Goal: Information Seeking & Learning: Learn about a topic

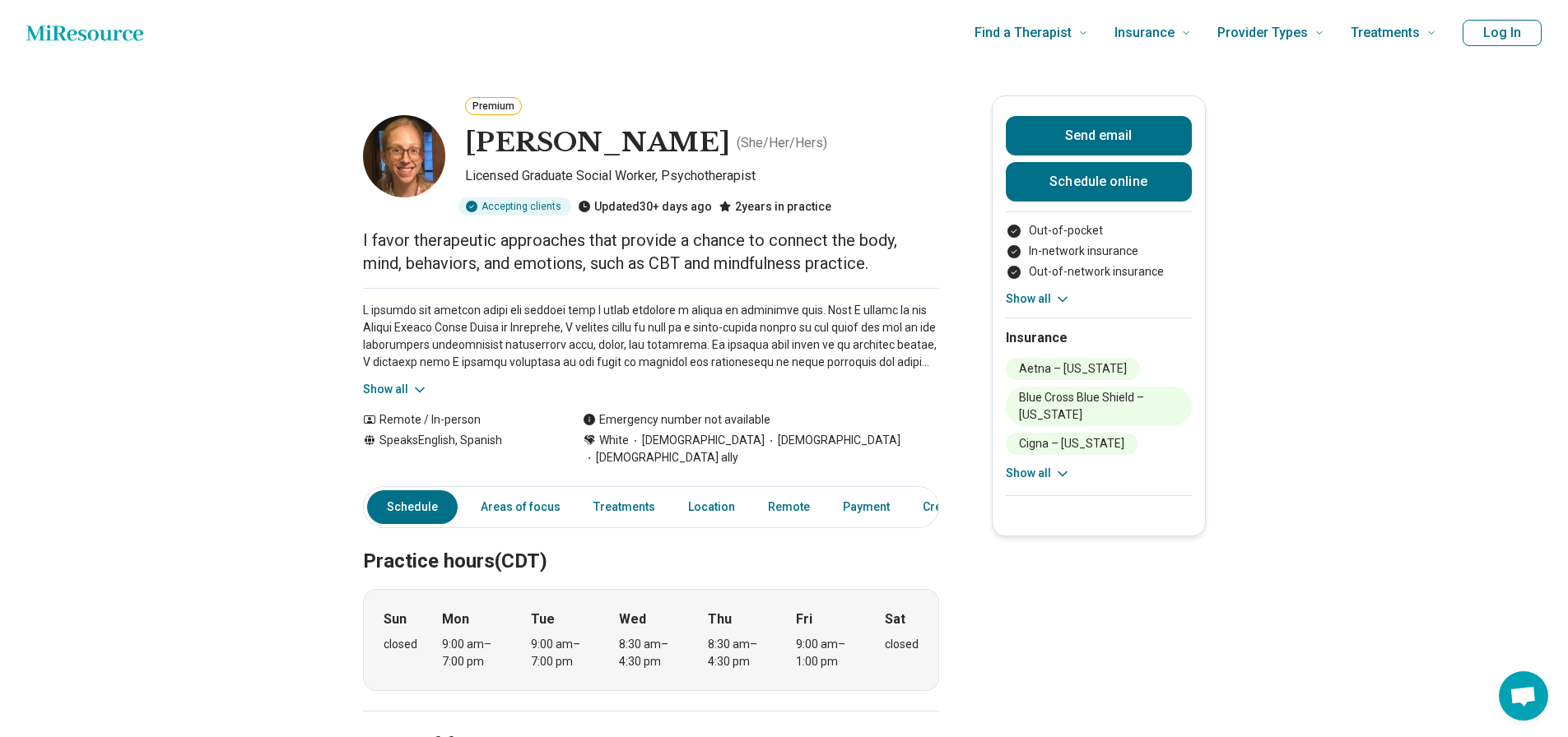
click at [738, 449] on span "[DEMOGRAPHIC_DATA] ally" at bounding box center [660, 457] width 156 height 17
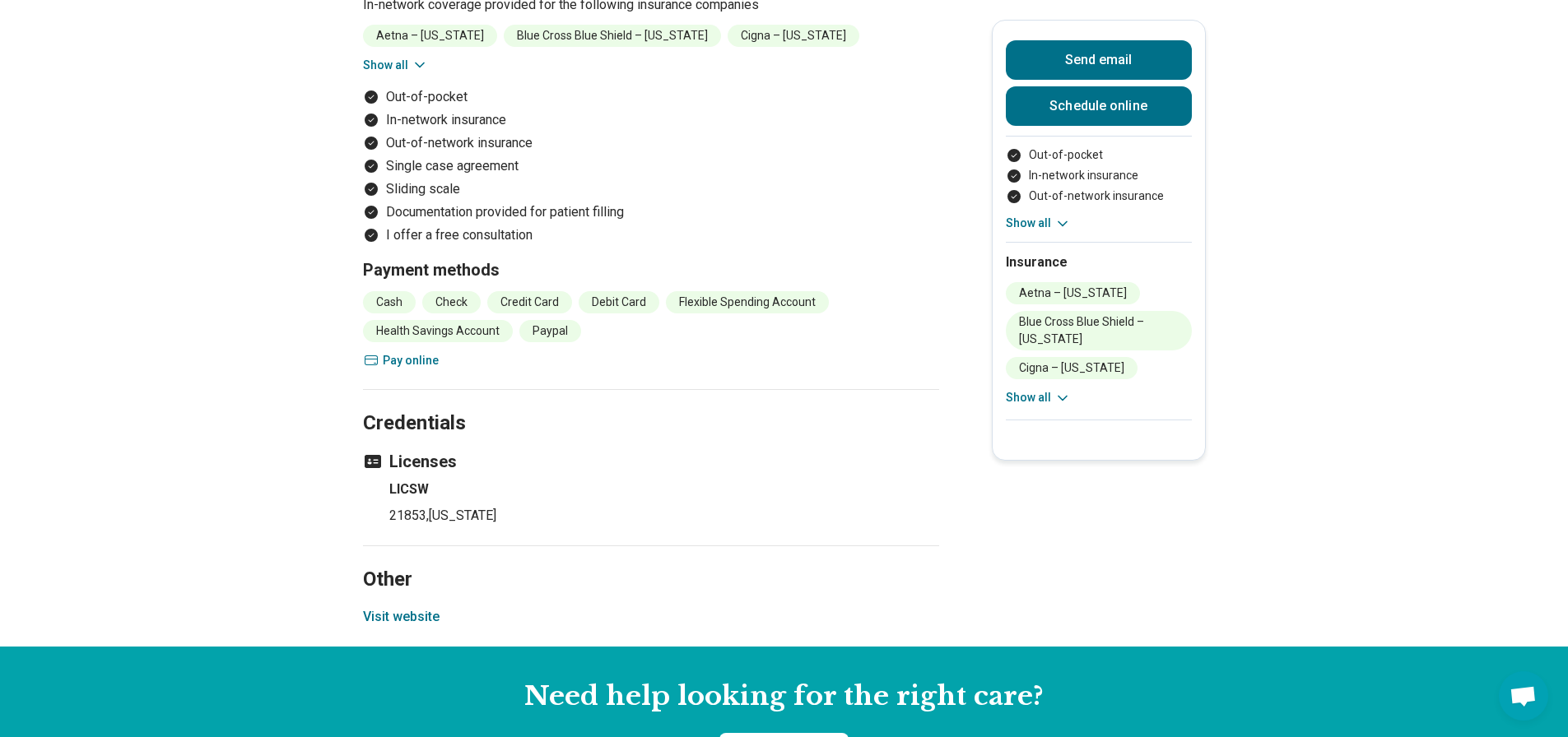
scroll to position [1728, 0]
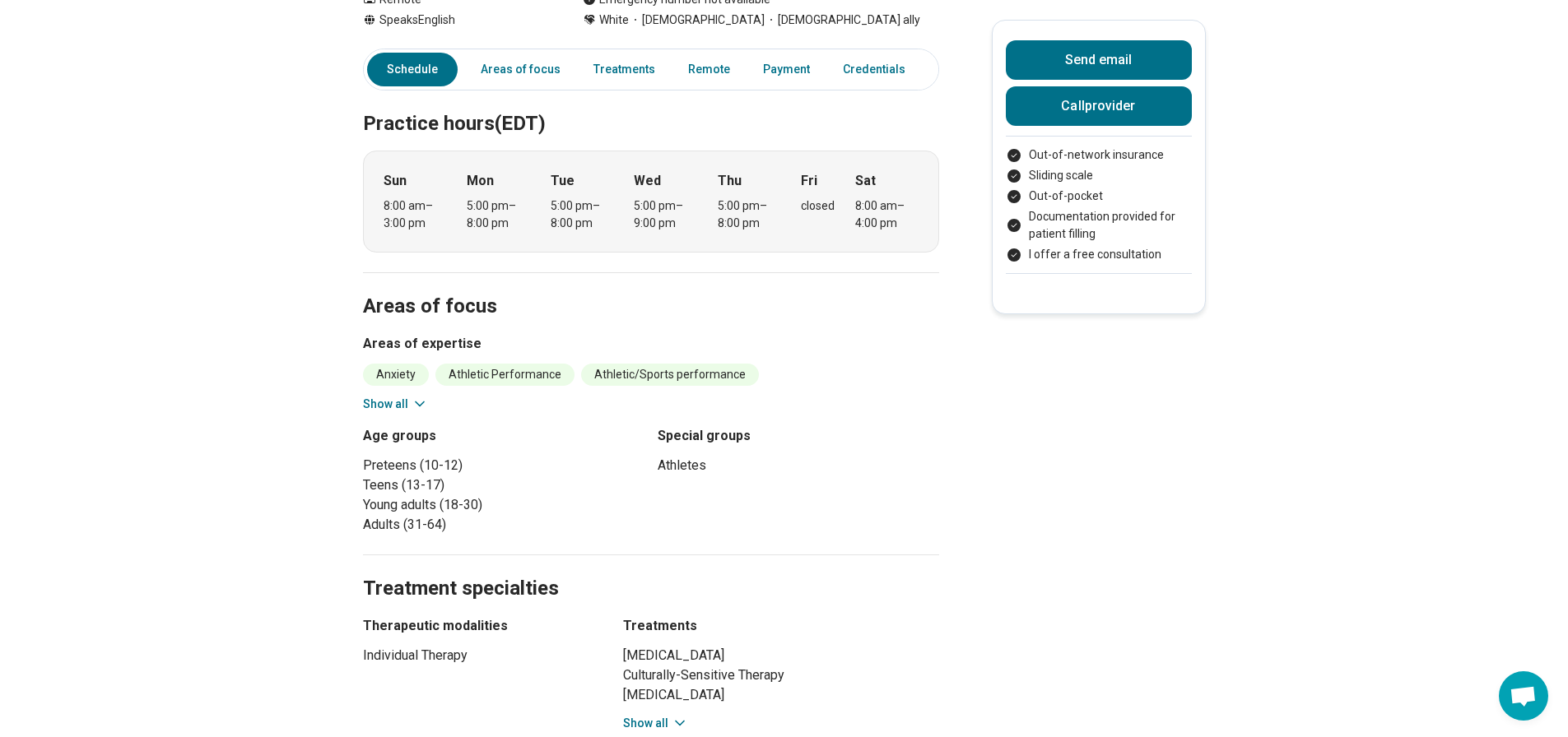
scroll to position [247, 0]
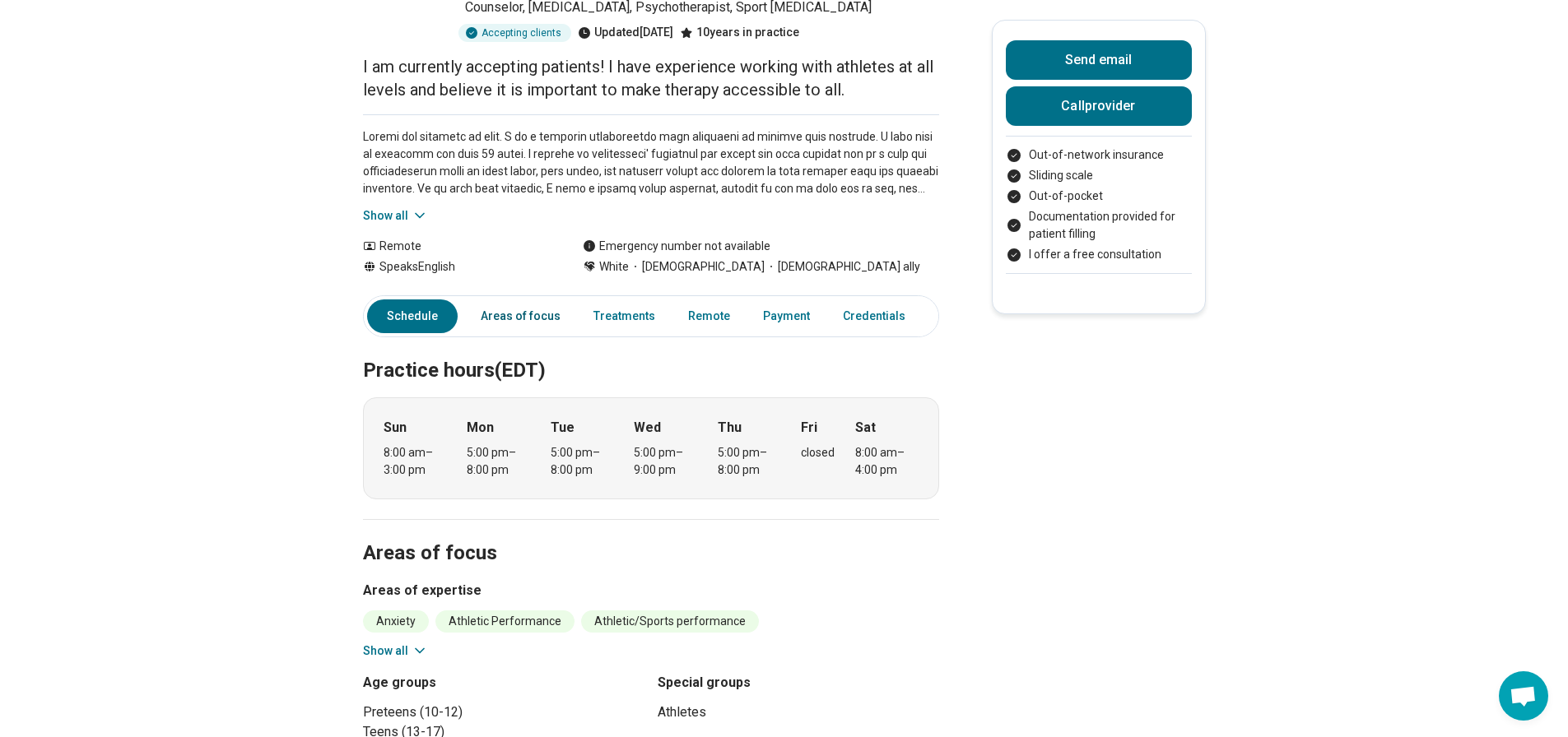
click at [540, 299] on link "Areas of focus" at bounding box center [521, 316] width 100 height 34
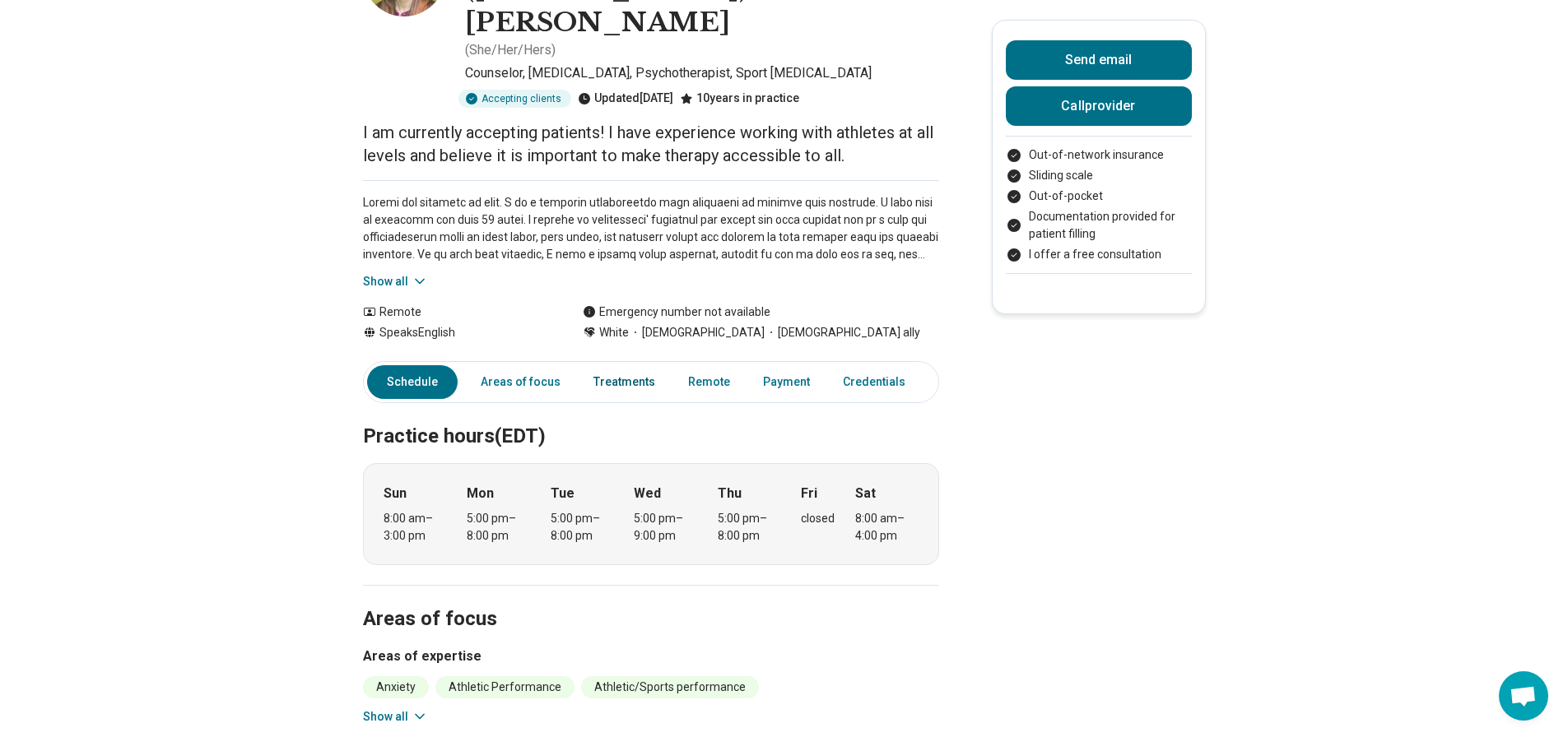
click at [618, 365] on link "Treatments" at bounding box center [624, 382] width 82 height 34
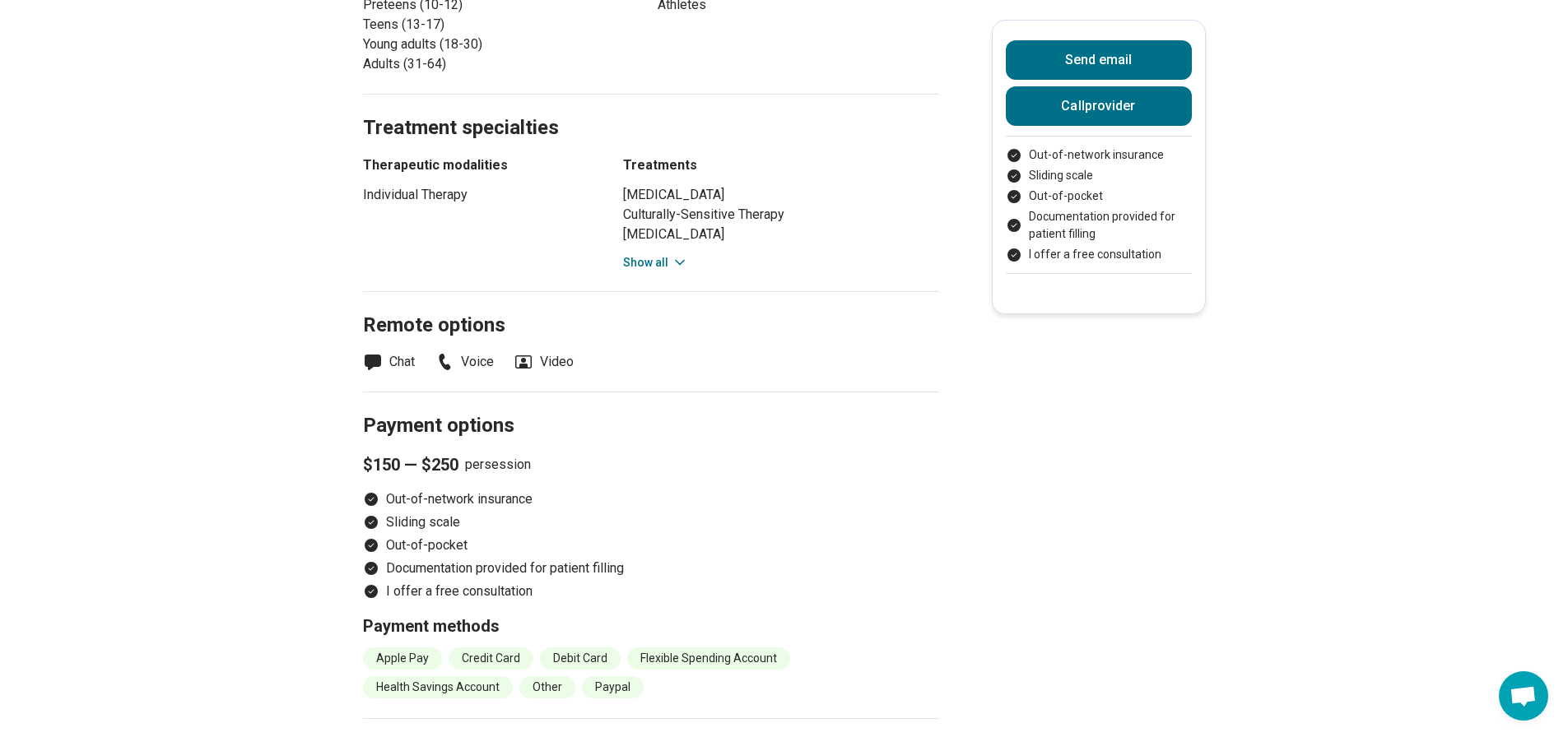
scroll to position [956, 0]
click at [651, 184] on div "Cognitive Restructuring Culturally-Sensitive Therapy Person-Centered Therapy Po…" at bounding box center [781, 226] width 316 height 87
click at [648, 252] on button "Show all" at bounding box center [655, 260] width 65 height 17
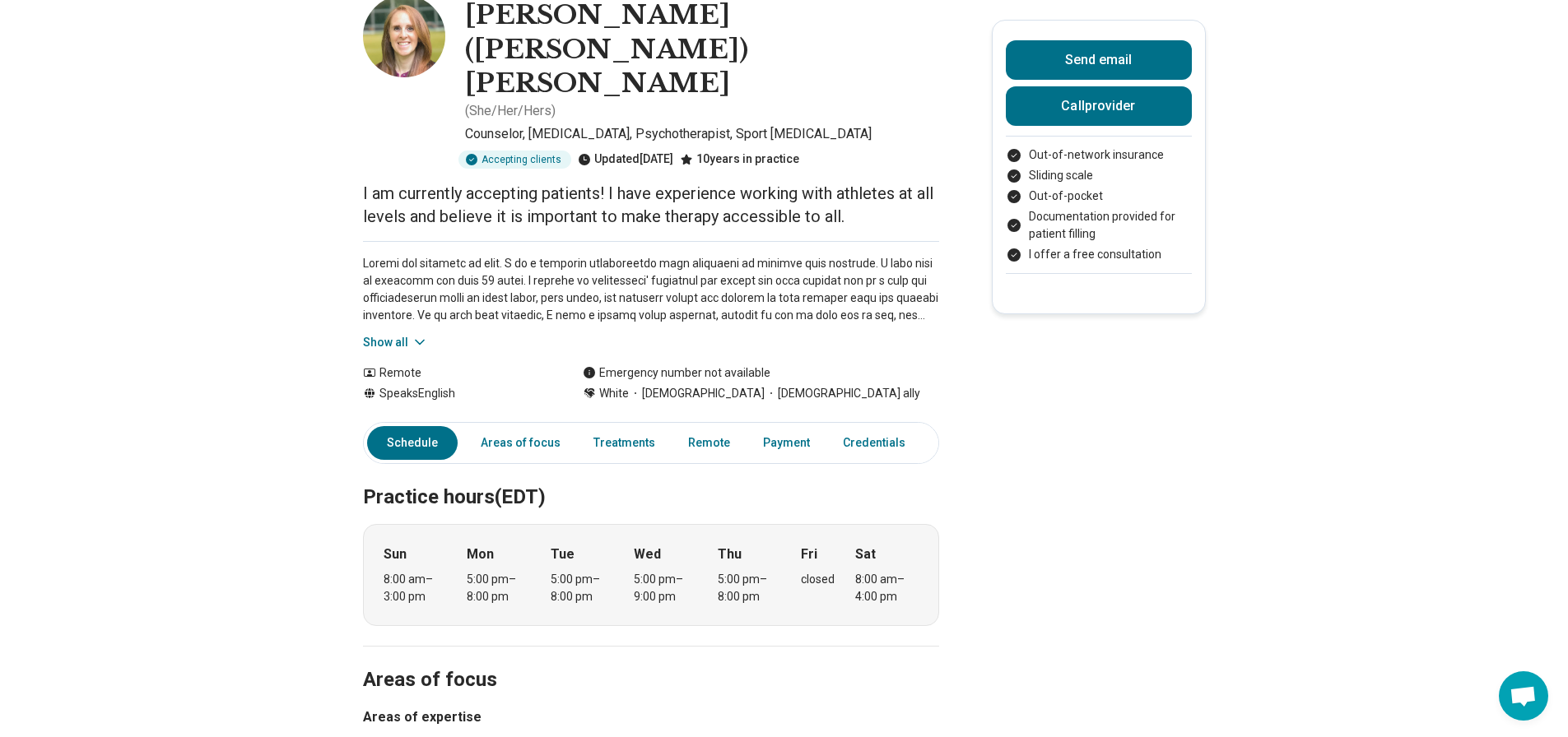
scroll to position [0, 0]
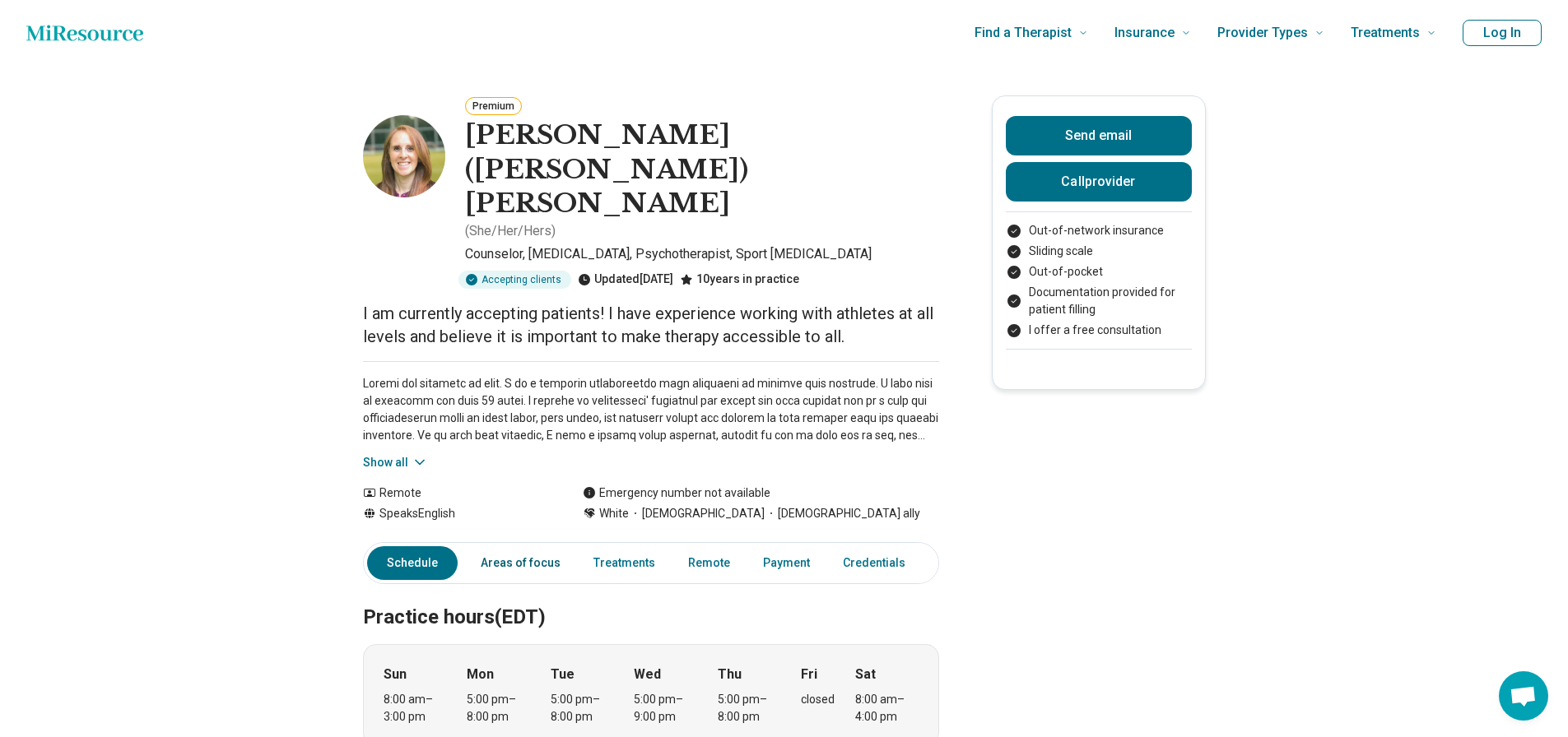
click at [523, 547] on link "Areas of focus" at bounding box center [521, 563] width 100 height 34
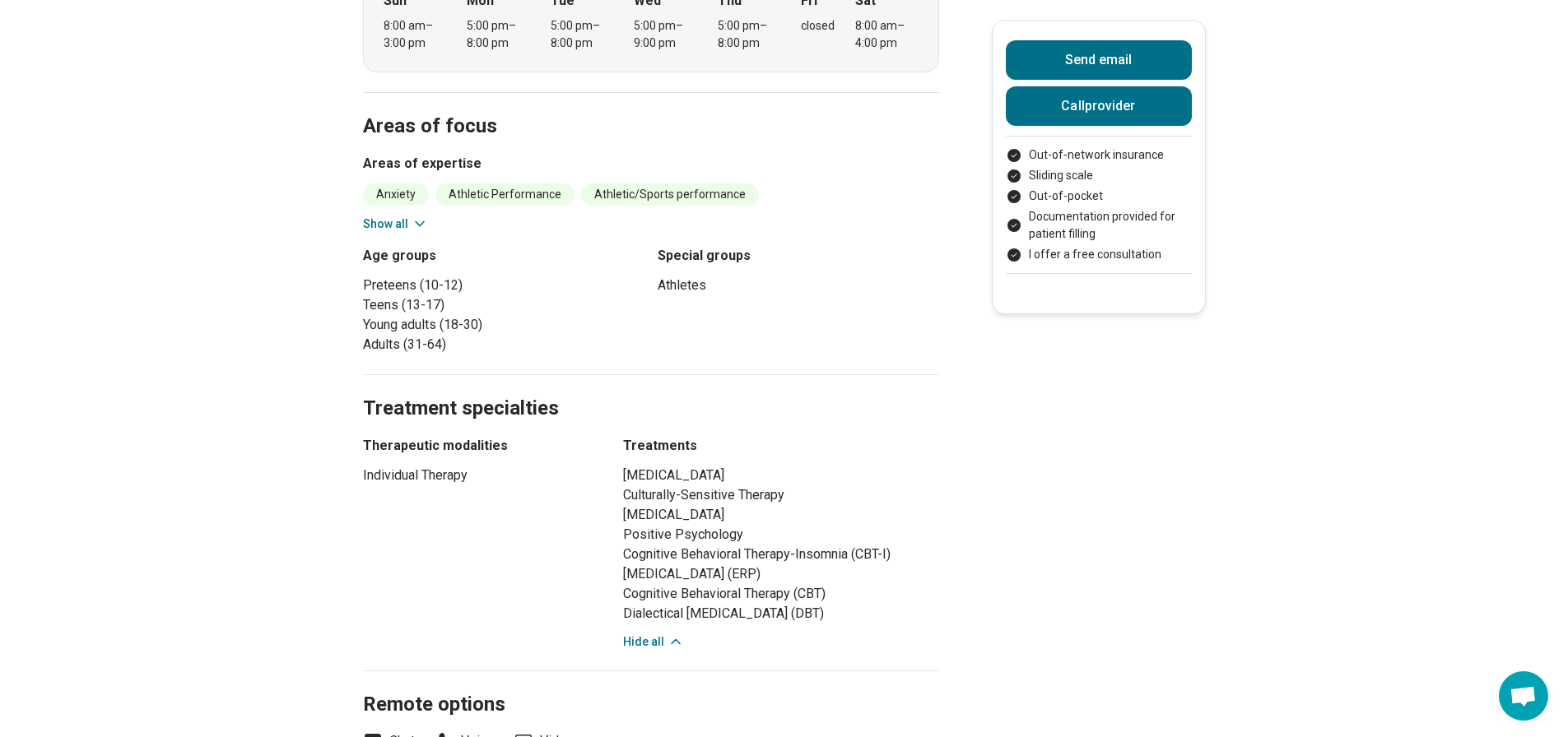
scroll to position [675, 0]
click at [428, 214] on icon at bounding box center [420, 222] width 17 height 17
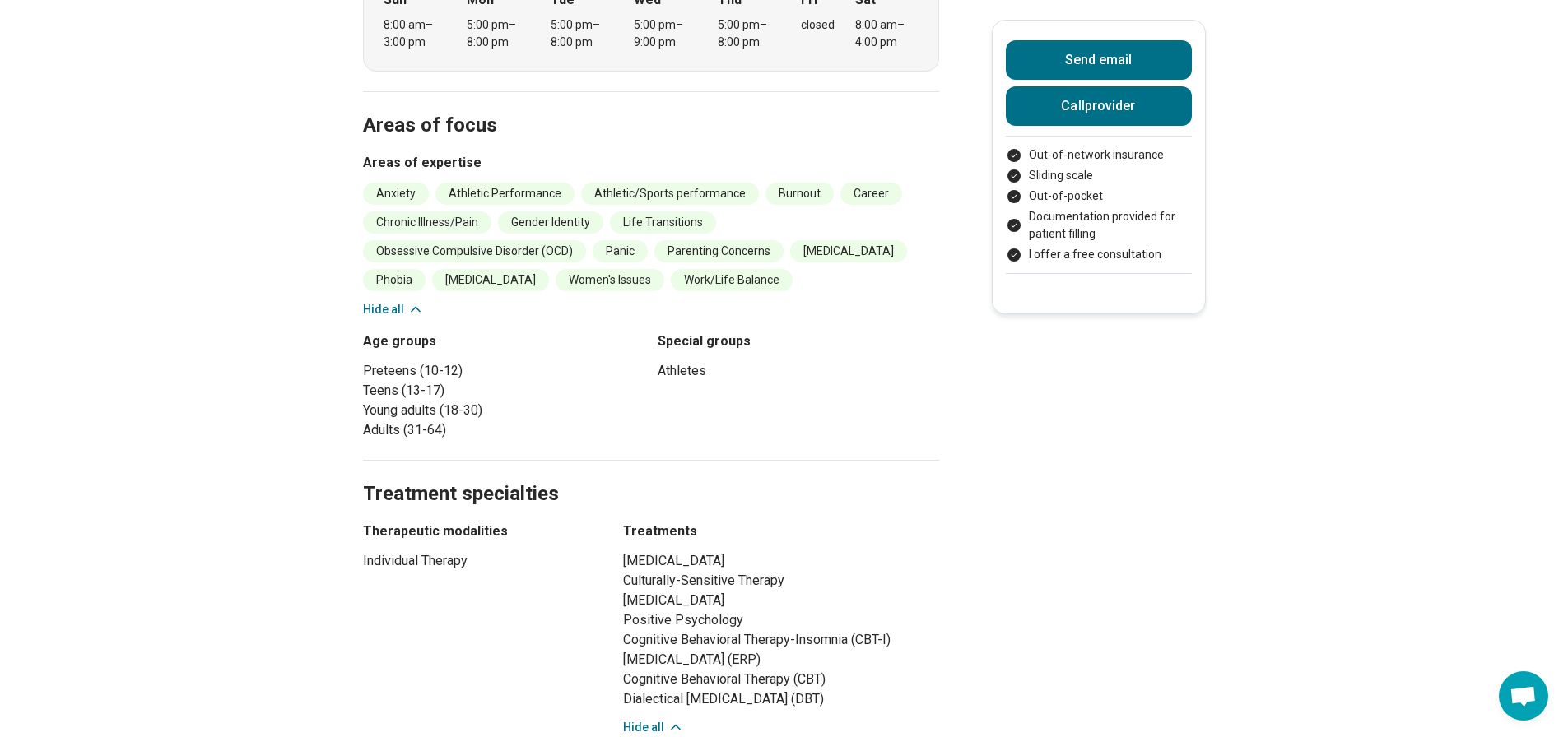
click at [415, 301] on icon at bounding box center [415, 309] width 17 height 17
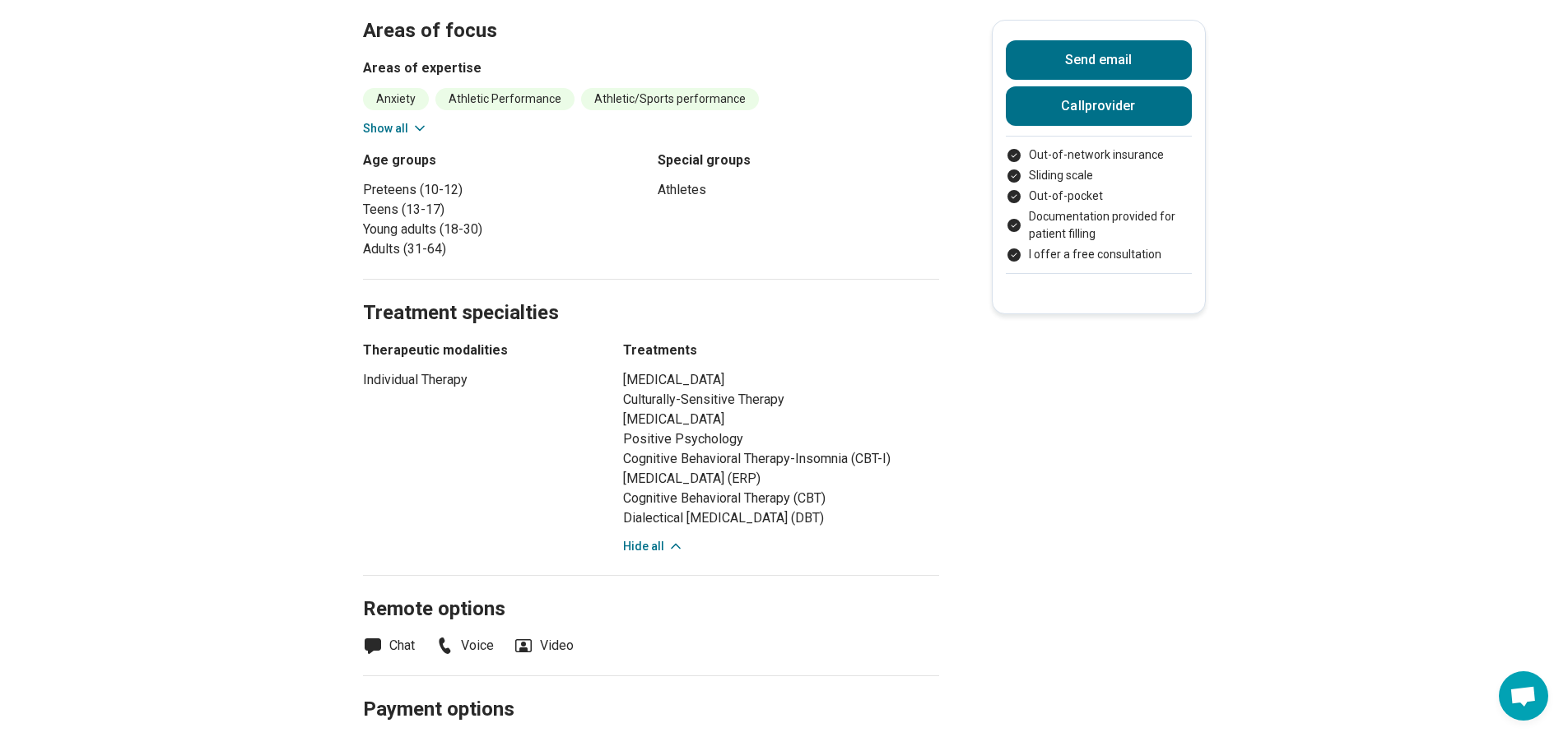
scroll to position [741, 0]
